Goal: Task Accomplishment & Management: Manage account settings

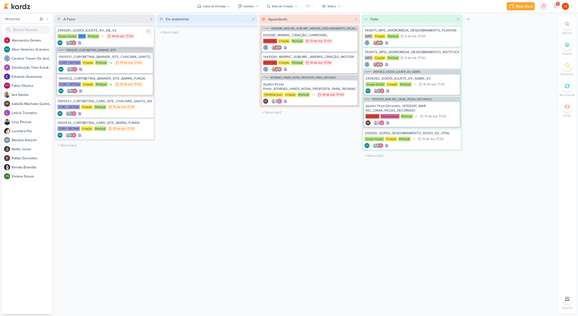
click at [125, 31] on div "2409261_GODOI_AJUSTE_KV_AB_V2" at bounding box center [104, 30] width 95 height 5
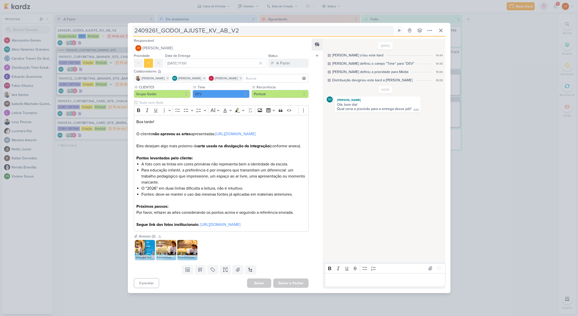
click at [195, 26] on input "2409261_GODOI_AJUSTE_KV_AB_V2" at bounding box center [263, 30] width 261 height 9
click at [196, 26] on input "2409261_GODOI_AJUSTE_KV_AB_V2" at bounding box center [263, 30] width 261 height 9
click at [73, 193] on div "2409261_GODOI_AJUSTE_KV_AB_V2 Criado por [PERSON_NAME]" at bounding box center [289, 158] width 578 height 316
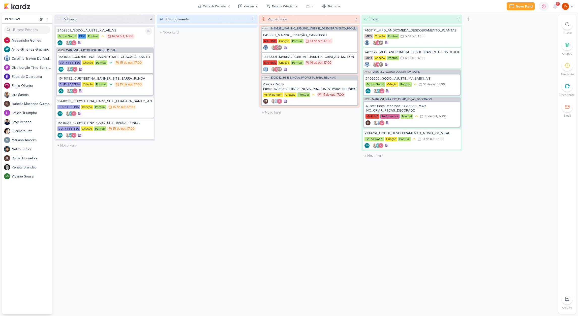
click at [114, 32] on div "2409261_GODOI_AJUSTE_KV_AB_V2" at bounding box center [104, 30] width 95 height 5
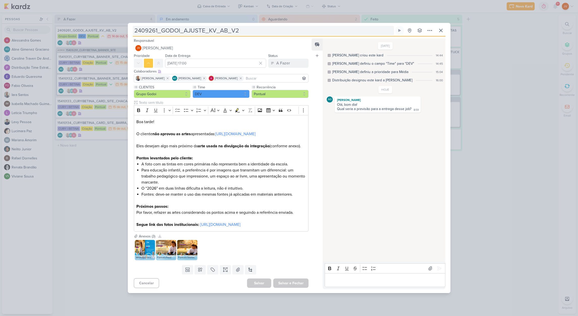
click at [239, 26] on input "2409261_GODOI_AJUSTE_KV_AB_V2" at bounding box center [263, 30] width 261 height 9
drag, startPoint x: 340, startPoint y: 290, endPoint x: 344, endPoint y: 290, distance: 4.1
click at [341, 283] on p "Editor editing area: main" at bounding box center [384, 280] width 115 height 6
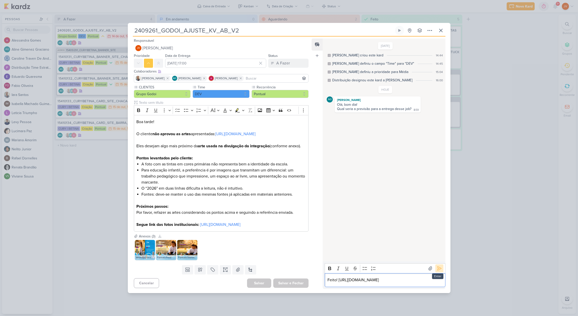
click at [438, 271] on icon at bounding box center [439, 269] width 4 height 4
click at [286, 60] on div "A Fazer" at bounding box center [283, 63] width 14 height 6
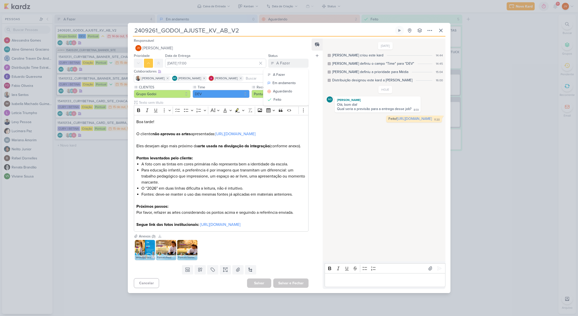
click at [281, 89] on div "Aguardando" at bounding box center [282, 91] width 19 height 5
click at [293, 288] on button "Salvar e Fechar" at bounding box center [290, 283] width 35 height 9
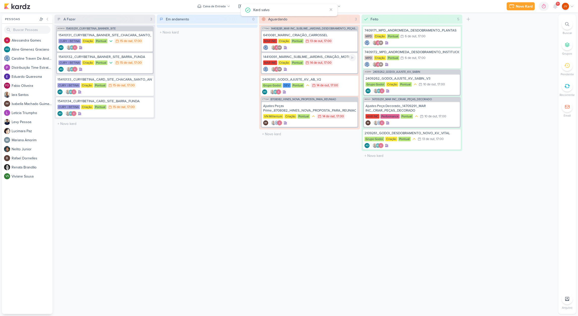
click at [324, 56] on div "14410091_MARINC_SUBLIME_JARDINS_CRIAÇÃO_MOTION" at bounding box center [309, 57] width 93 height 5
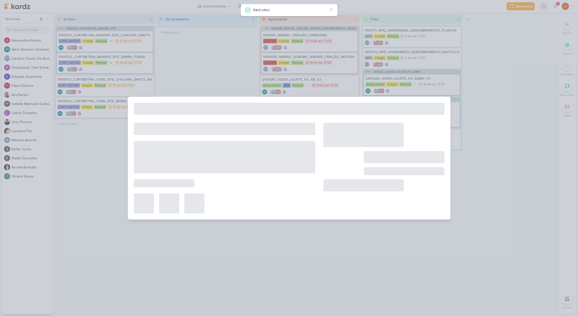
type input "14410091_MARINC_SUBLIME_JARDINS_CRIAÇÃO_MOTION"
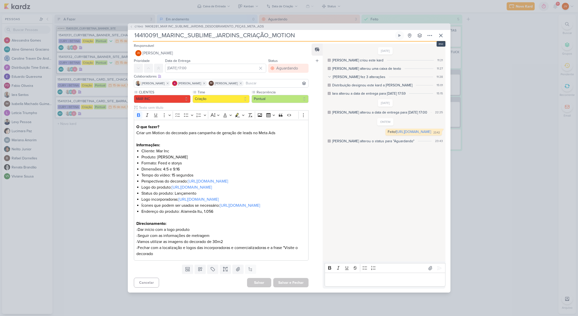
click at [442, 33] on icon at bounding box center [441, 36] width 6 height 6
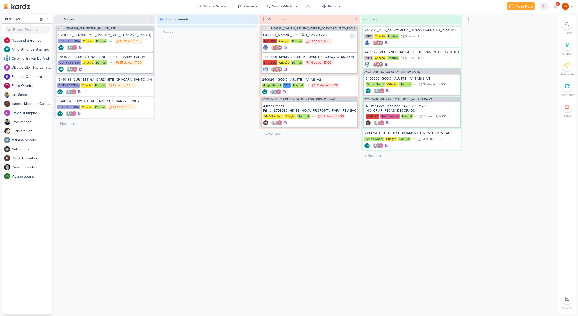
click at [339, 39] on div "MAR INC Criação Pontual 13/10 [DATE] 17:00" at bounding box center [309, 42] width 93 height 6
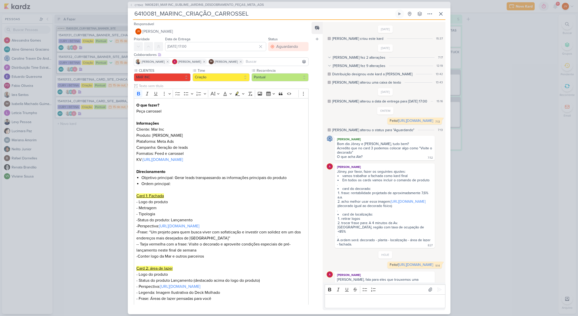
scroll to position [45, 0]
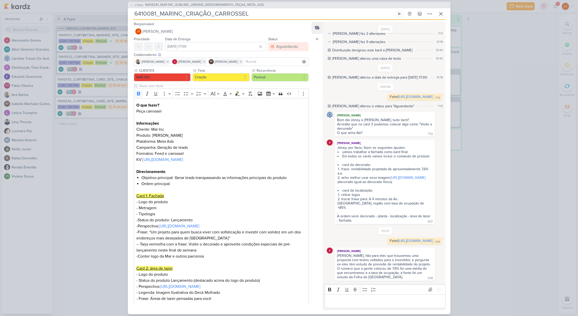
click at [505, 67] on div "CT1543 14408281_MAR INC_SUBLIME_JARDINS_DESDOBRAMENTO_PEÇAS_META_ADS 6410081_MA…" at bounding box center [289, 158] width 578 height 316
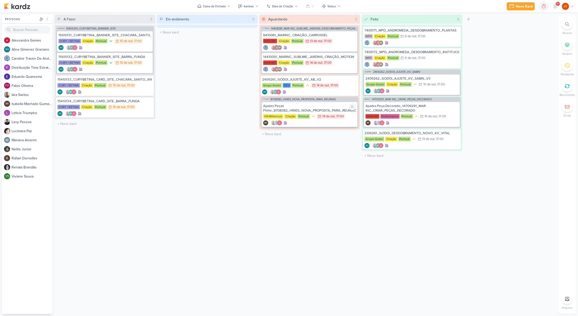
click at [331, 109] on div "Ajustes Peças Prime_8708082_HINES_NOVA_PROPOSTA_PARA_REUNIAO" at bounding box center [309, 108] width 93 height 9
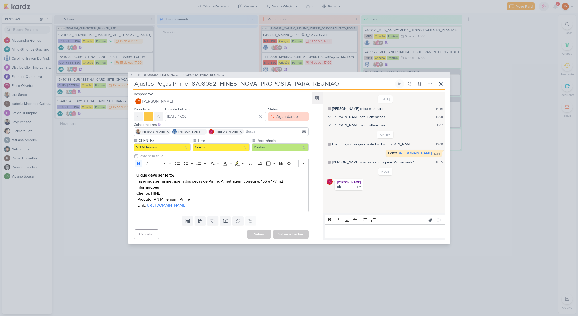
click at [289, 114] on div "Aguardando" at bounding box center [287, 117] width 22 height 6
click at [278, 150] on div "Feito" at bounding box center [277, 152] width 8 height 5
click at [292, 239] on button "Salvar e Fechar" at bounding box center [290, 234] width 35 height 9
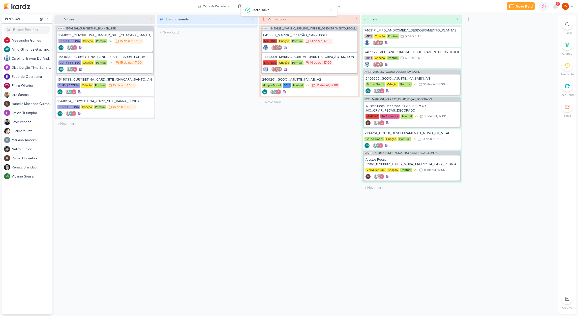
click at [280, 186] on div "Aguardando 2 Mover Para Esquerda Mover Para Direita [GEOGRAPHIC_DATA] CT1543 14…" at bounding box center [309, 165] width 101 height 300
click at [127, 37] on div "15410131_CURY|BETINA_BANNER_SITE_CHACARA_SANTO_ANTONIO" at bounding box center [104, 35] width 93 height 5
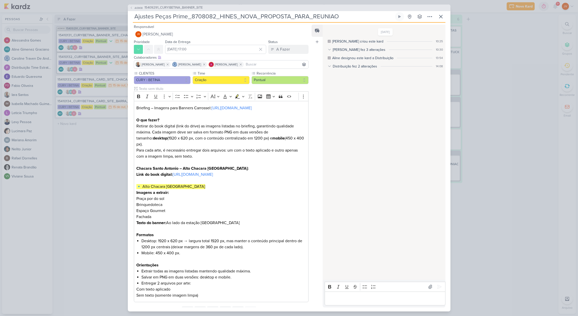
type input "15410131_CURY|BETINA_BANNER_SITE_CHACARA_SANTO_ANTONIO"
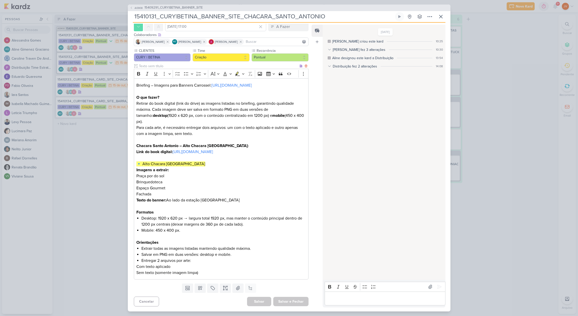
scroll to position [23, 0]
click at [500, 202] on div "AG908 15409291_CURY|BETINA_BANNER_SITE 15410131_CURY|BETINA_BANNER_SITE_CHACARA…" at bounding box center [289, 158] width 578 height 316
